Goal: Find specific page/section: Find specific page/section

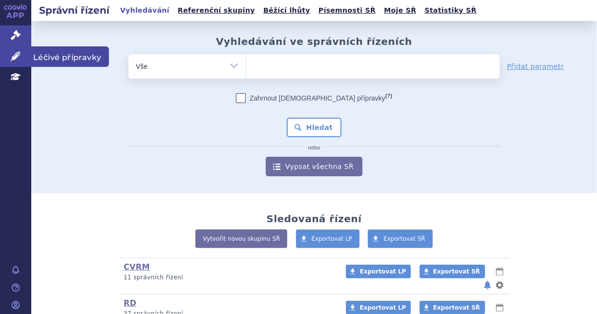
click at [14, 56] on icon at bounding box center [16, 56] width 10 height 10
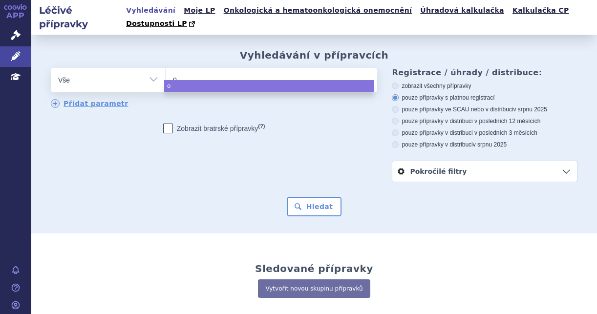
select select
type input "op"
type input "opd"
type input "opdiv"
type input "opdivo"
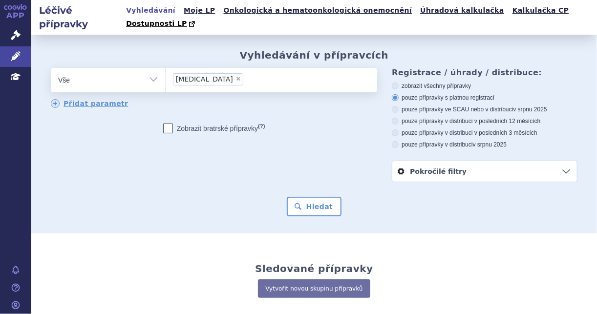
select select "opdivo"
click at [320, 197] on button "Hledat" at bounding box center [314, 207] width 55 height 20
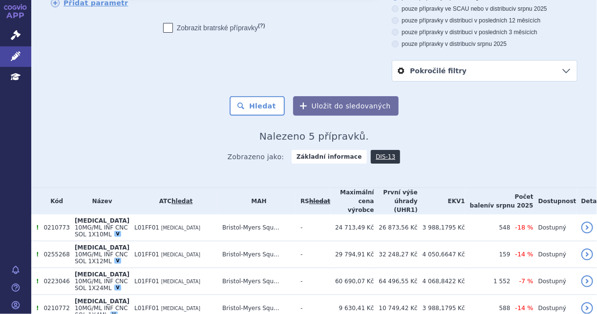
scroll to position [101, 0]
